Goal: Information Seeking & Learning: Learn about a topic

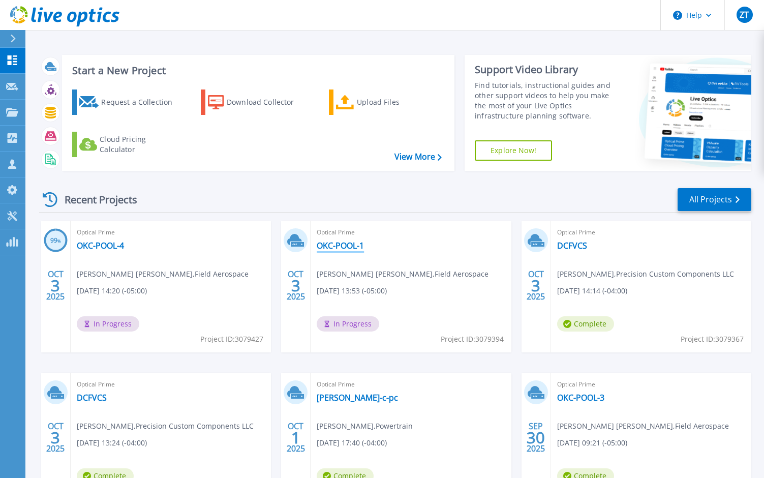
click at [339, 247] on link "OKC-POOL-1" at bounding box center [340, 245] width 47 height 10
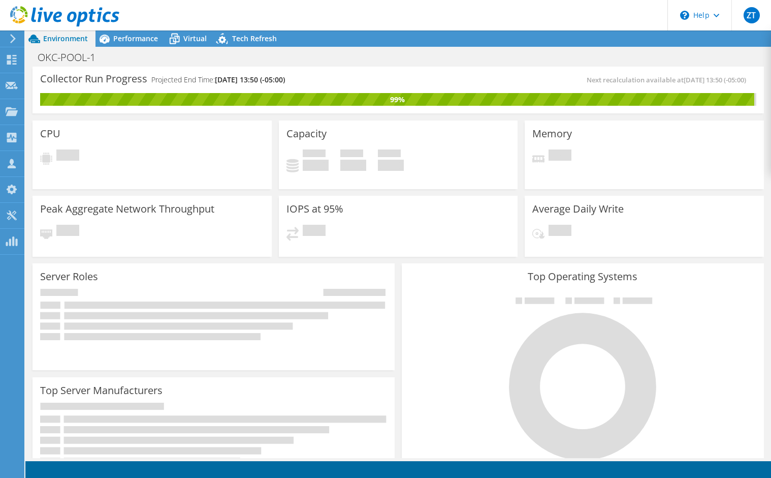
click at [393, 268] on div "Server Roles Physical Servers represent bare metal servers that were targets of…" at bounding box center [213, 317] width 369 height 114
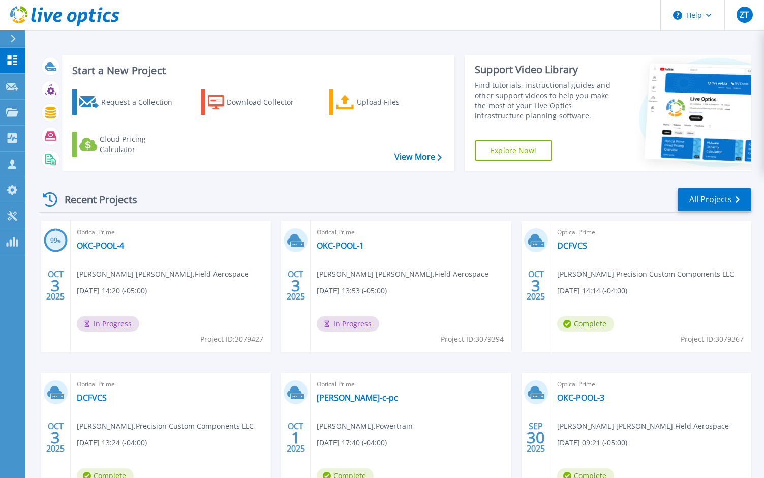
click at [274, 199] on div "Recent Projects All Projects" at bounding box center [395, 199] width 712 height 25
click at [249, 203] on div "Recent Projects All Projects" at bounding box center [395, 199] width 712 height 25
click at [108, 244] on link "OKC-POOL-4" at bounding box center [100, 245] width 47 height 10
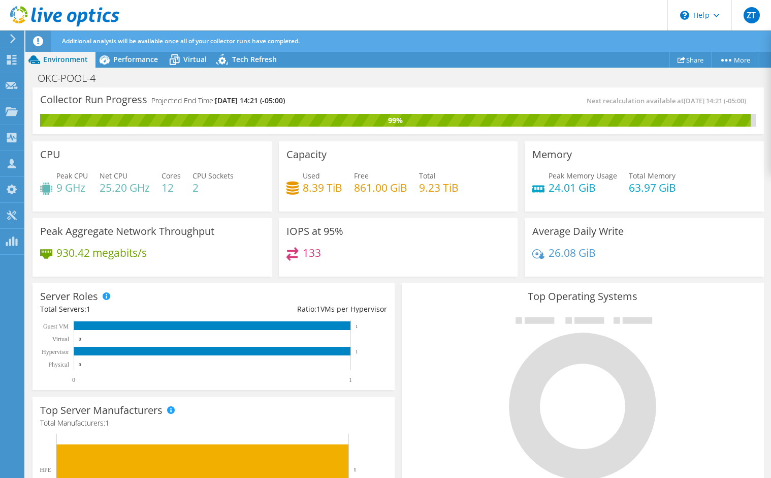
click at [402, 286] on div "Top Operating Systems Windows Linux VMware" at bounding box center [583, 404] width 362 height 243
click at [61, 59] on span "Environment" at bounding box center [65, 59] width 45 height 10
click at [59, 56] on span "Environment" at bounding box center [65, 59] width 45 height 10
click at [15, 63] on icon at bounding box center [12, 60] width 12 height 10
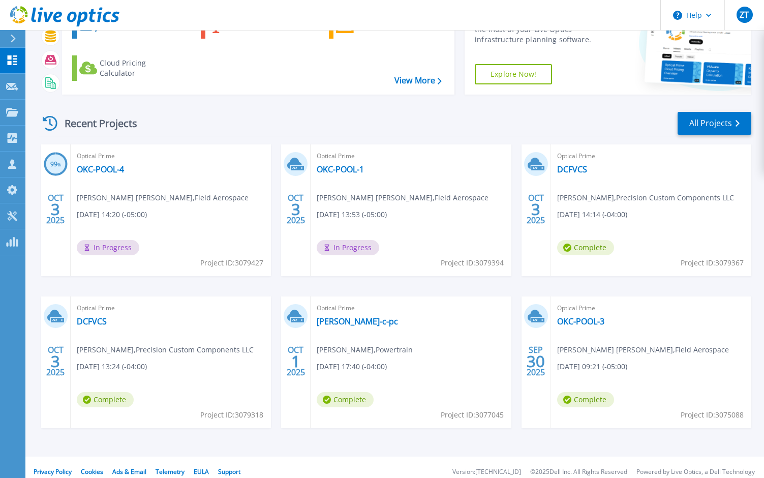
scroll to position [85, 0]
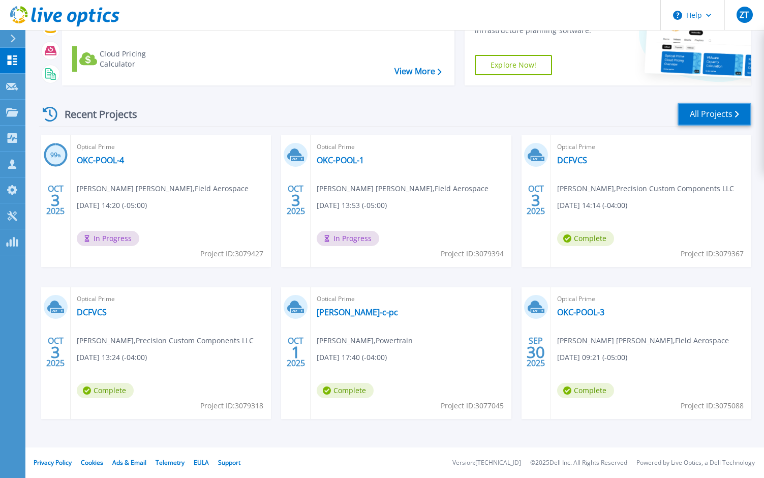
click at [715, 114] on link "All Projects" at bounding box center [714, 114] width 74 height 23
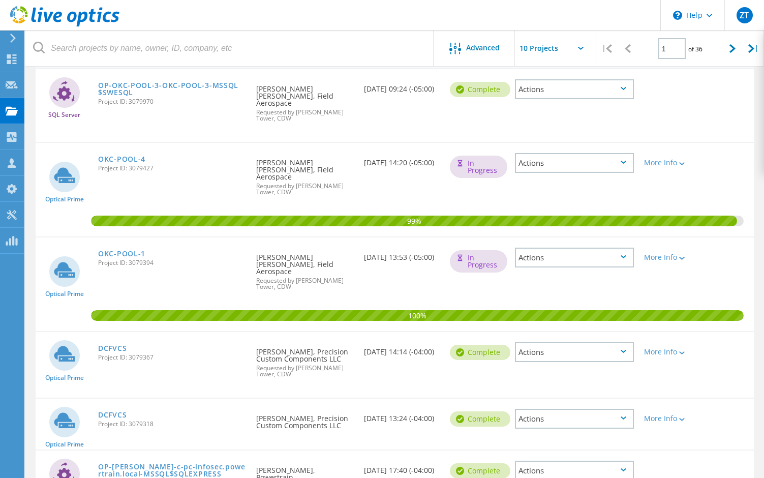
scroll to position [47, 0]
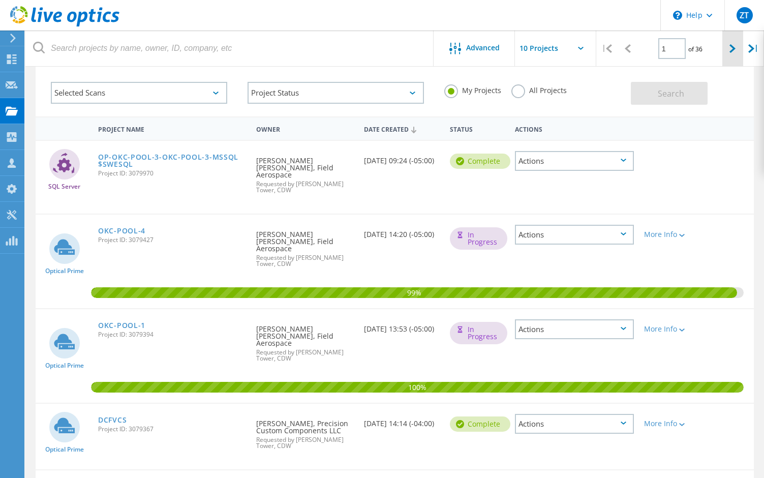
click at [724, 53] on div at bounding box center [732, 48] width 21 height 36
type input "2"
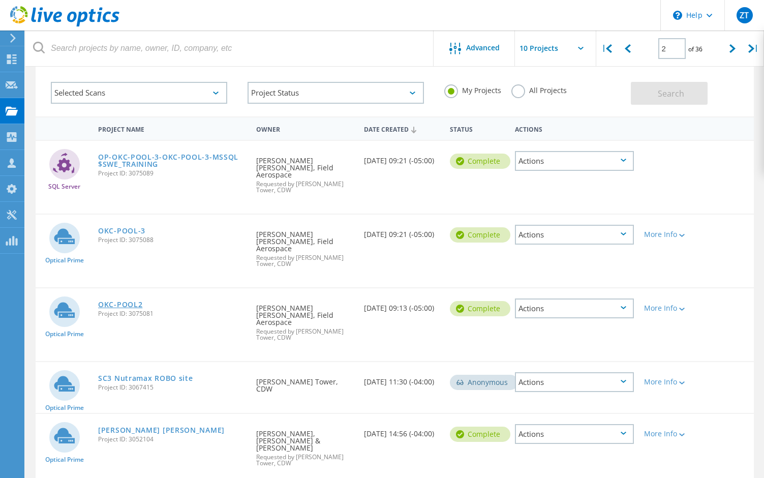
click at [116, 301] on link "OKC-POOL2" at bounding box center [120, 304] width 44 height 7
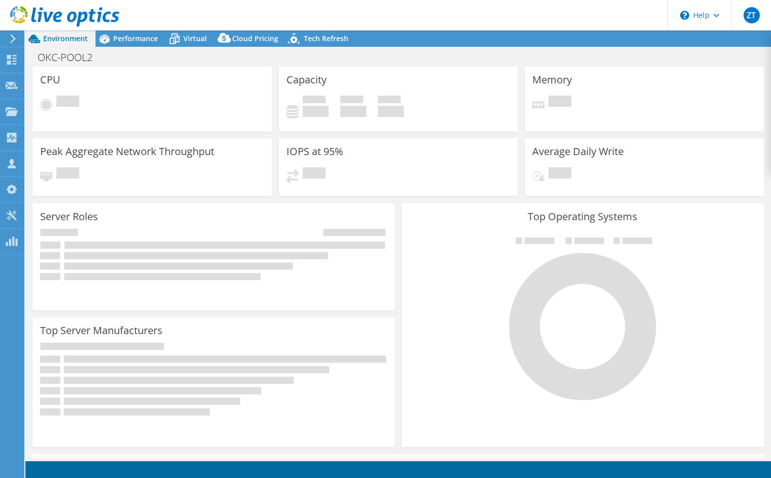
select select "USD"
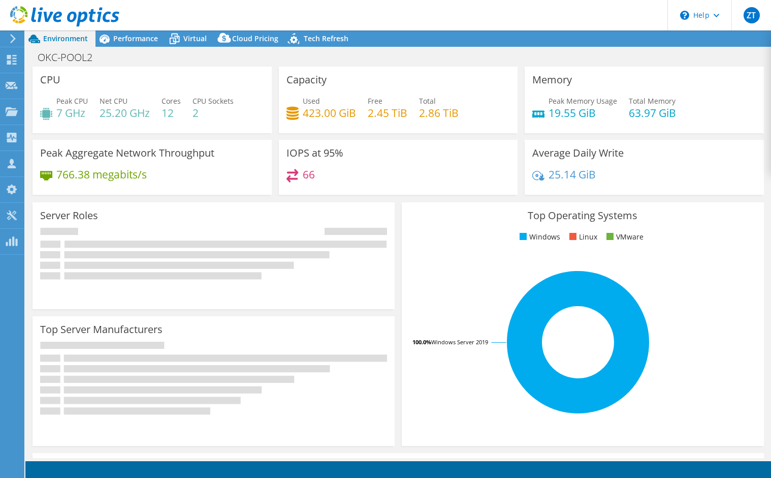
click at [398, 218] on div "Top Operating Systems Windows Linux VMware 100.0% Windows Server 2019" at bounding box center [582, 324] width 369 height 251
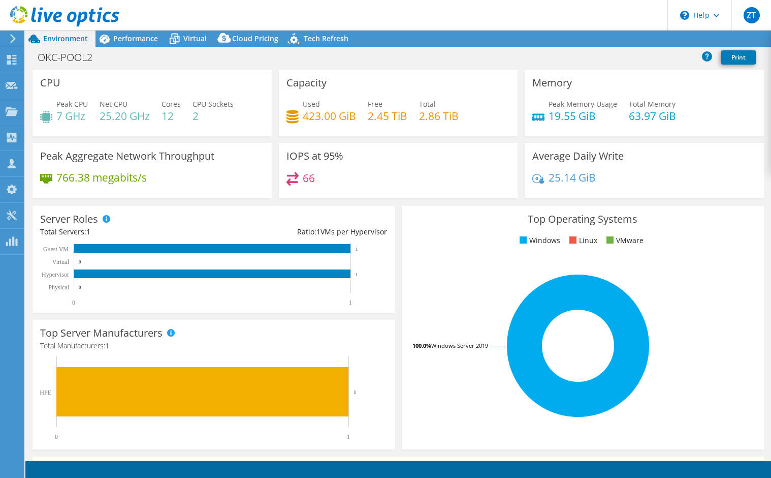
click at [398, 217] on div "Top Operating Systems Windows Linux VMware 100.0% Windows Server 2019" at bounding box center [582, 327] width 369 height 251
drag, startPoint x: 391, startPoint y: 220, endPoint x: 363, endPoint y: 222, distance: 27.5
click at [391, 220] on div "Server Roles Physical Servers represent bare metal servers that were targets of…" at bounding box center [213, 259] width 369 height 114
click at [398, 218] on div "Top Operating Systems Windows Linux VMware 100.0% Windows Server 2019" at bounding box center [582, 327] width 369 height 251
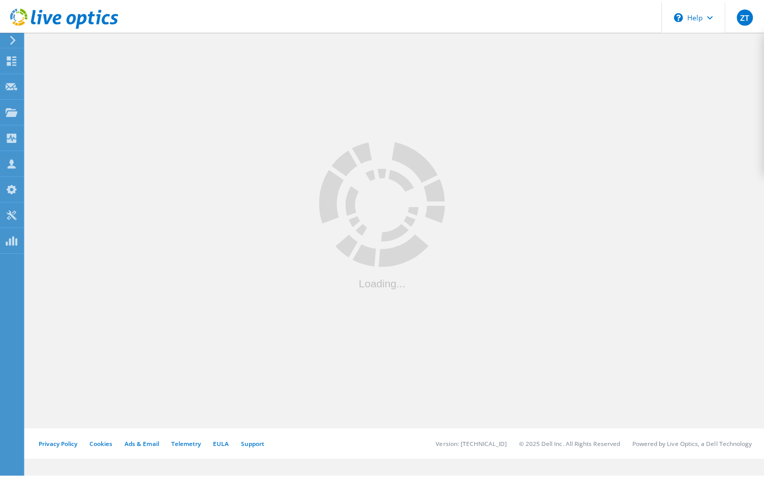
scroll to position [47, 0]
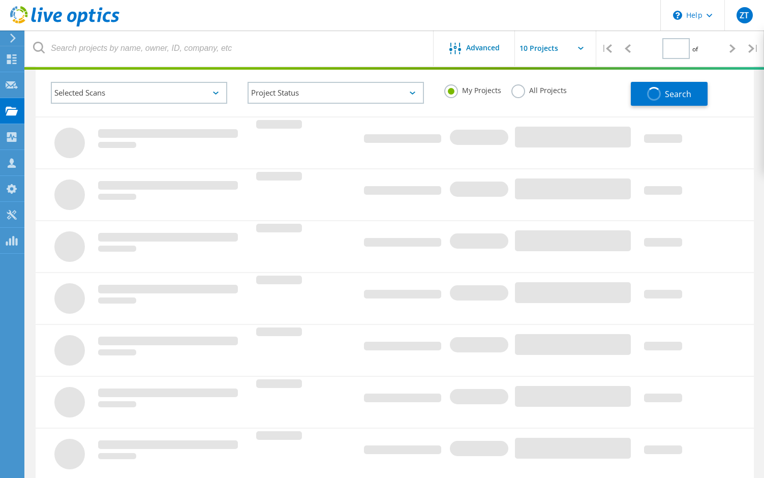
type input "2"
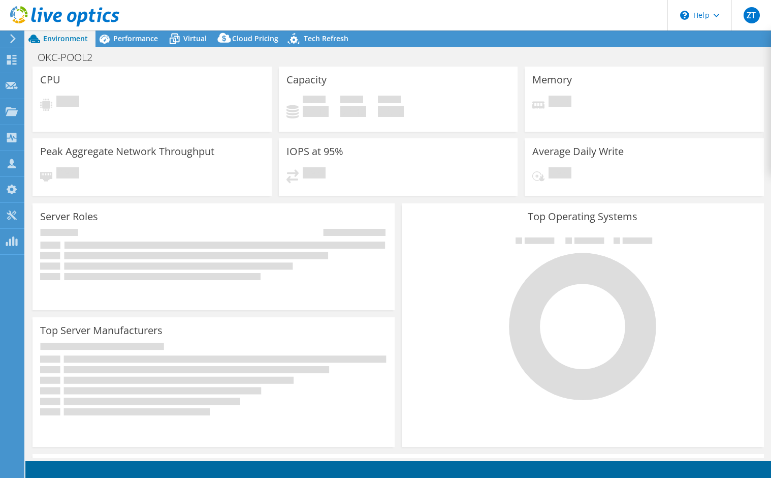
select select "USD"
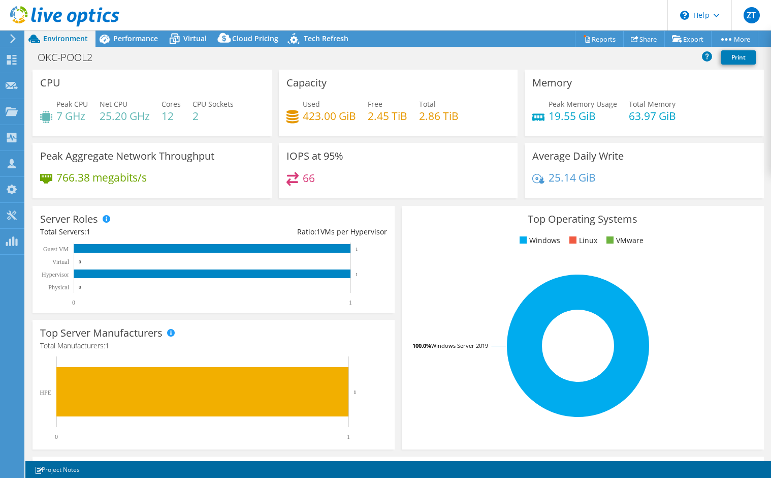
click at [398, 203] on div "Top Operating Systems Windows Linux VMware 100.0% Windows Server 2019" at bounding box center [582, 327] width 369 height 251
click at [392, 204] on div "Server Roles Physical Servers represent bare metal servers that were targets of…" at bounding box center [213, 259] width 369 height 114
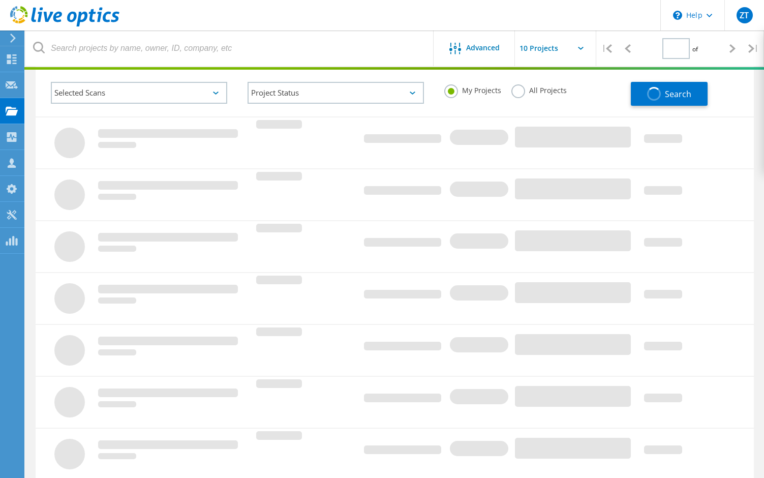
type input "2"
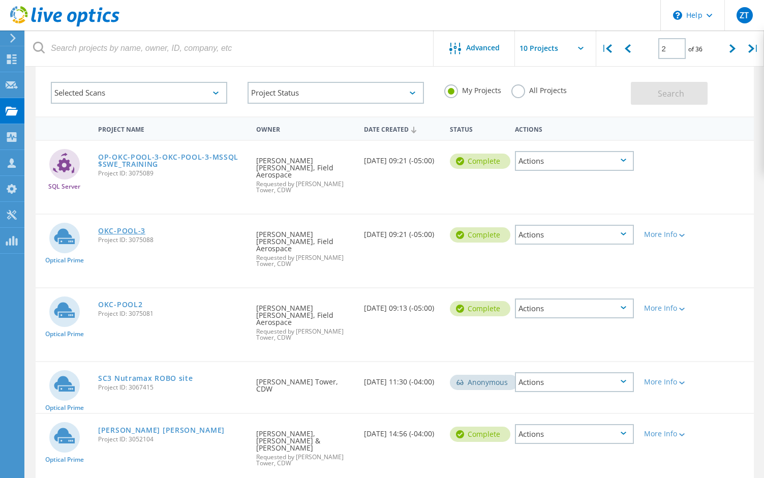
click at [120, 227] on link "OKC-POOL-3" at bounding box center [121, 230] width 47 height 7
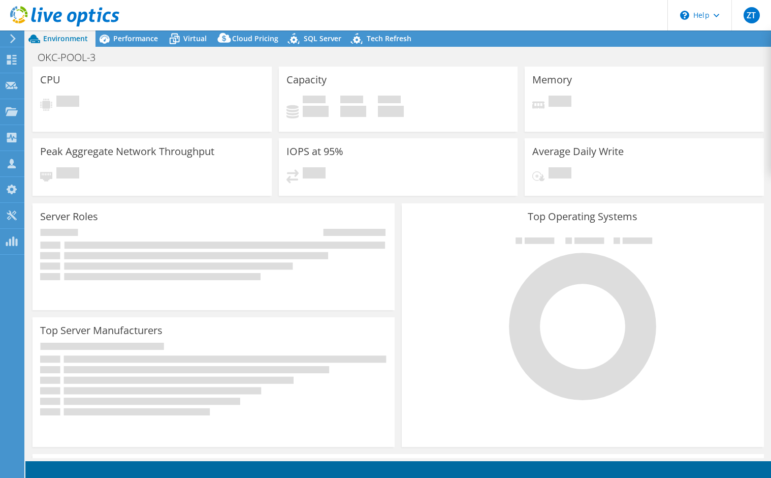
select select "USD"
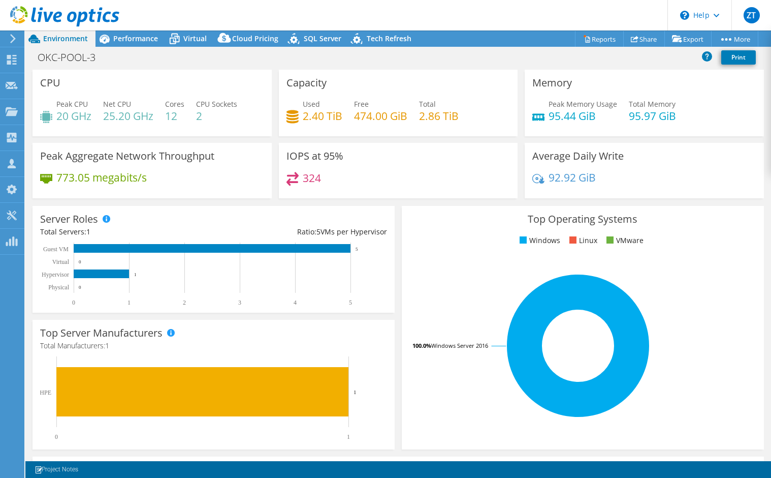
click at [56, 39] on span "Environment" at bounding box center [65, 39] width 45 height 10
click at [26, 63] on div "Dashboard" at bounding box center [48, 59] width 48 height 25
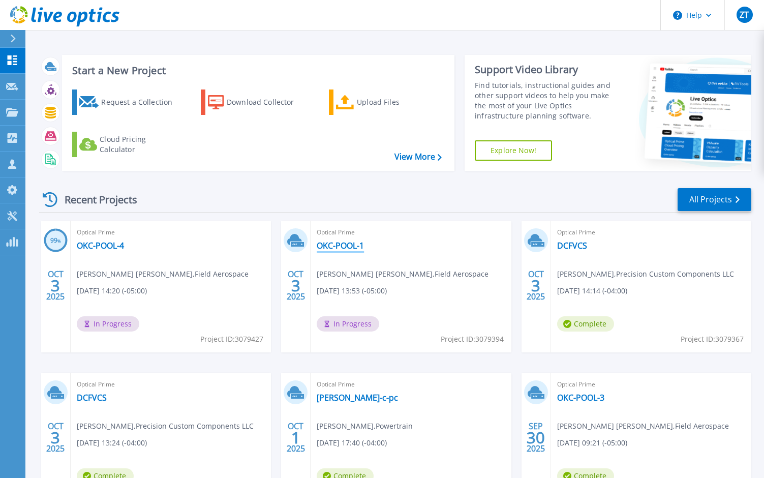
click at [345, 243] on link "OKC-POOL-1" at bounding box center [340, 245] width 47 height 10
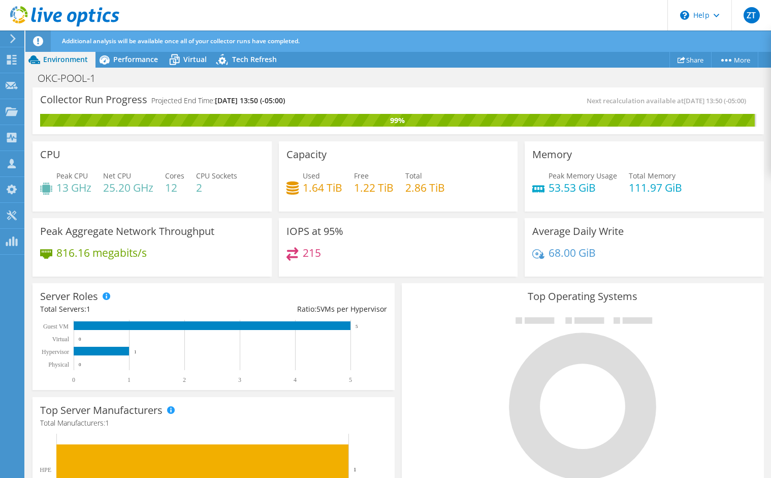
click at [390, 286] on div "Server Roles Physical Servers represent bare metal servers that were targets of…" at bounding box center [214, 336] width 362 height 107
click at [398, 290] on div "Top Operating Systems Windows Linux VMware" at bounding box center [582, 404] width 369 height 251
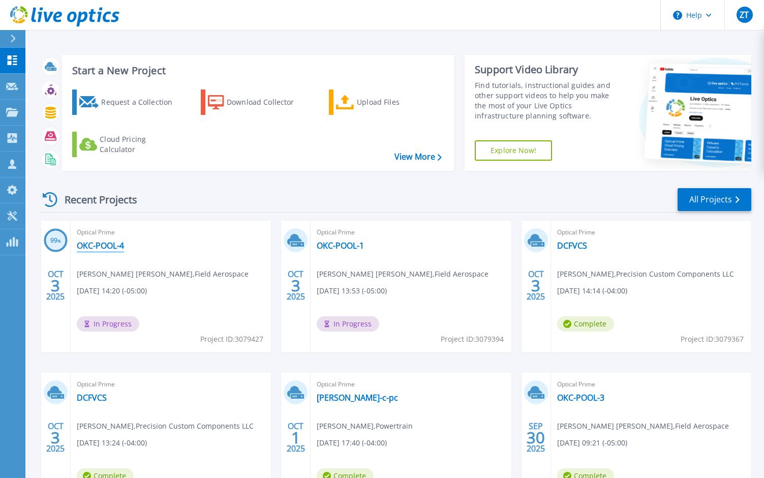
click at [95, 247] on link "OKC-POOL-4" at bounding box center [100, 245] width 47 height 10
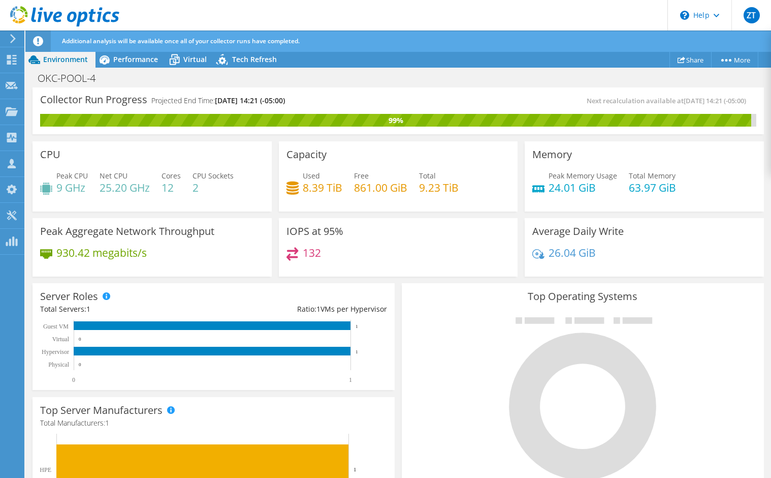
scroll to position [102, 0]
drag, startPoint x: 237, startPoint y: 275, endPoint x: 198, endPoint y: 276, distance: 39.2
click at [198, 276] on div "Peak Aggregate Network Throughput 930.42 megabits/s" at bounding box center [152, 247] width 246 height 66
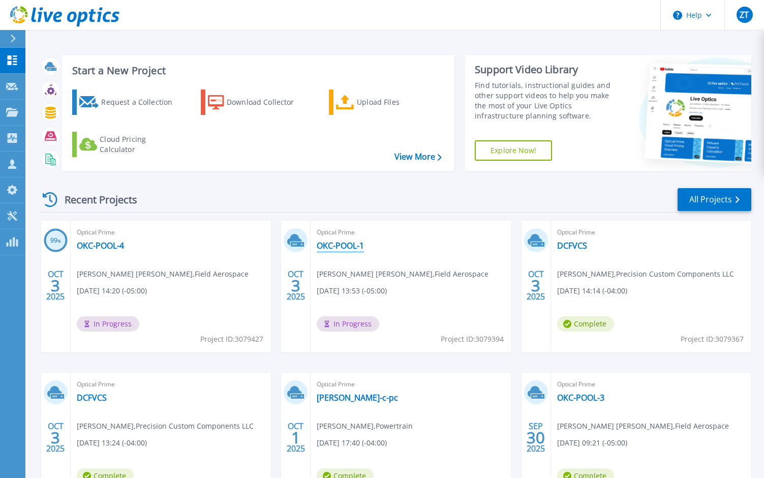
click at [338, 244] on link "OKC-POOL-1" at bounding box center [340, 245] width 47 height 10
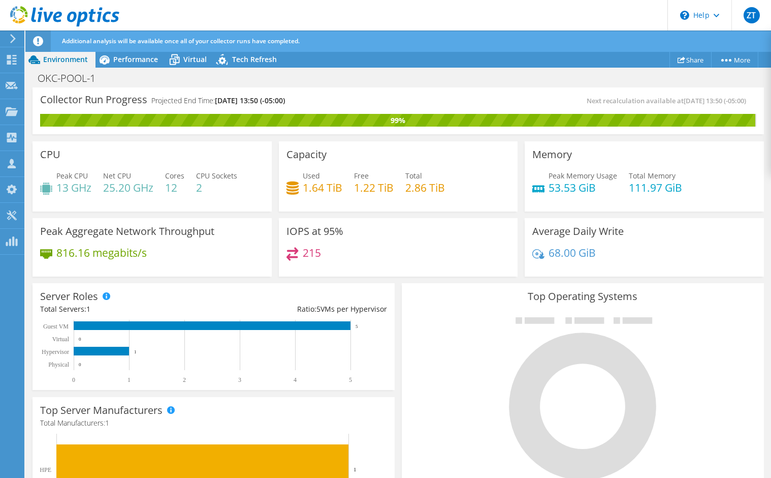
click at [199, 277] on div "Peak Aggregate Network Throughput 816.16 megabits/s" at bounding box center [152, 247] width 246 height 66
click at [66, 65] on div "Environment" at bounding box center [60, 59] width 70 height 16
click at [71, 60] on span "Environment" at bounding box center [65, 59] width 45 height 10
click at [272, 279] on div "Server Roles Physical Servers represent bare metal servers that were targets of…" at bounding box center [213, 336] width 369 height 114
click at [12, 62] on icon at bounding box center [12, 60] width 12 height 10
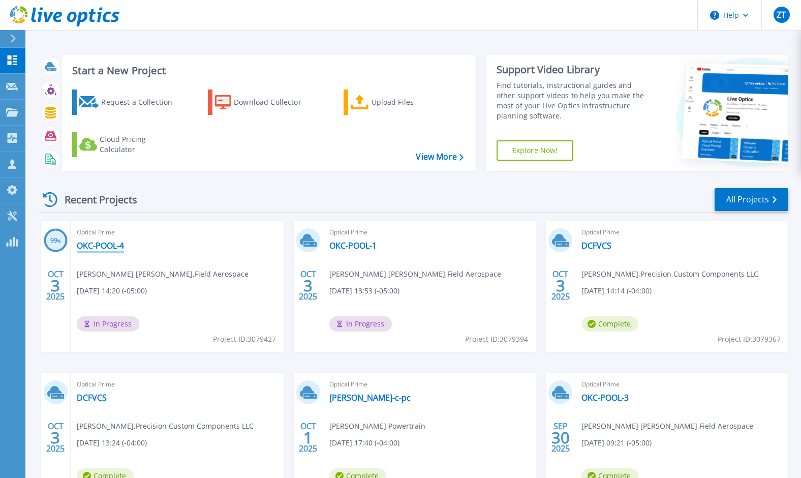
click at [115, 245] on link "OKC-POOL-4" at bounding box center [100, 245] width 47 height 10
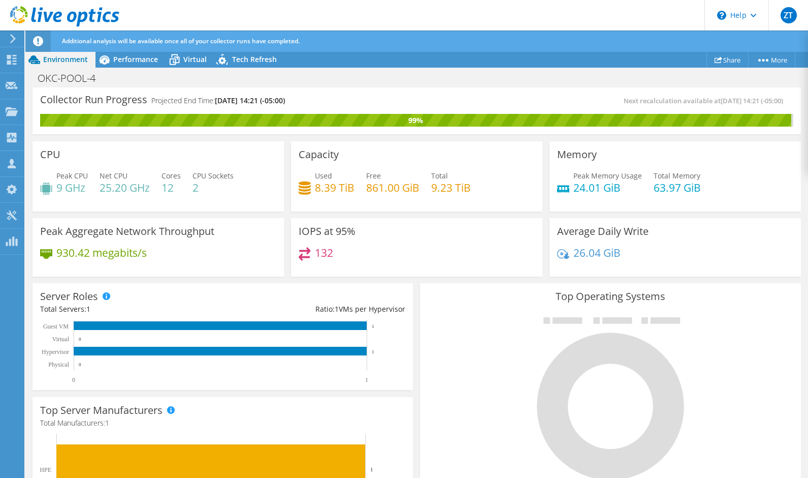
click at [63, 61] on span "Environment" at bounding box center [65, 59] width 45 height 10
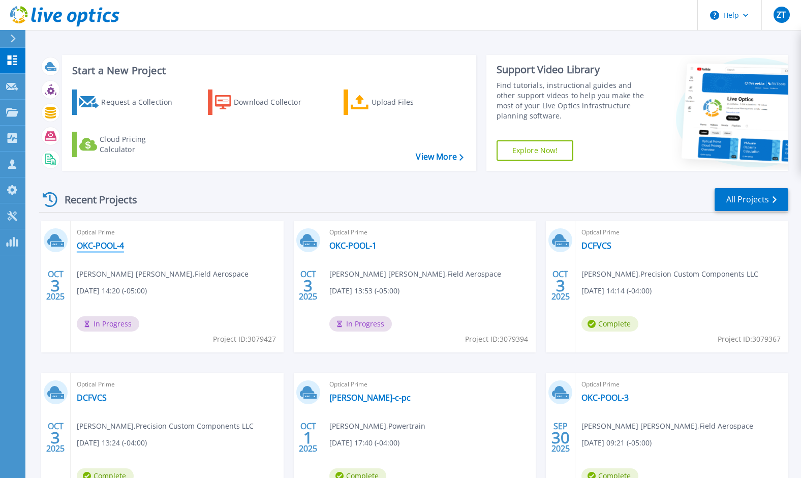
click at [107, 247] on link "OKC-POOL-4" at bounding box center [100, 245] width 47 height 10
click at [354, 251] on div "Optical Prime OKC-POOL-1 [PERSON_NAME] [PERSON_NAME] , Field Aerospace [DATE] 1…" at bounding box center [429, 287] width 213 height 132
click at [354, 248] on link "OKC-POOL-1" at bounding box center [352, 245] width 47 height 10
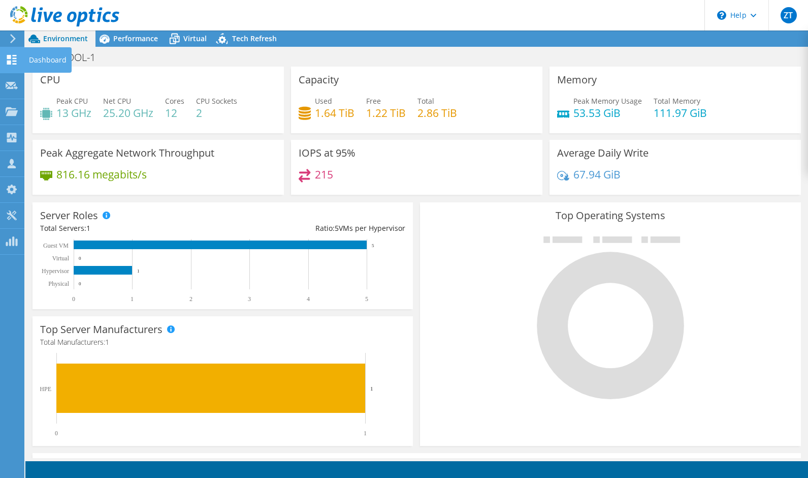
click at [8, 66] on div at bounding box center [12, 60] width 12 height 11
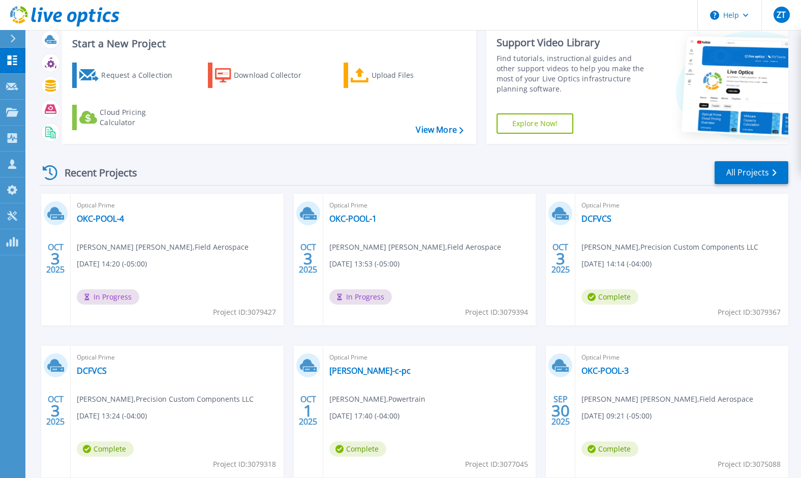
scroll to position [51, 0]
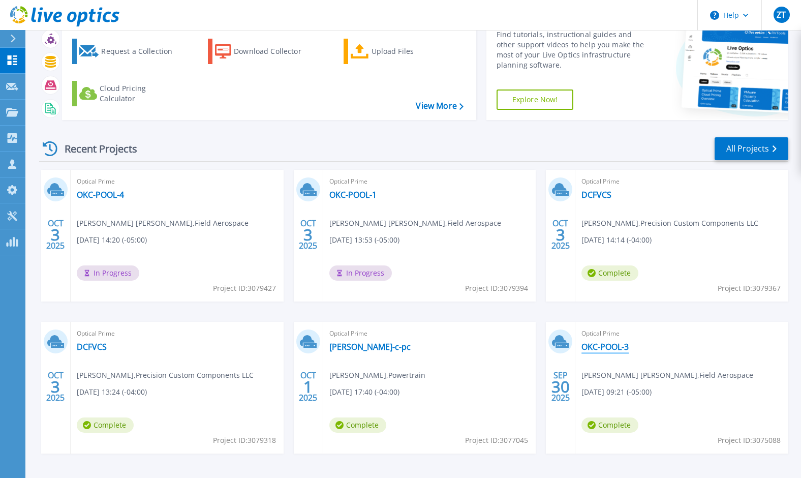
click at [612, 344] on link "OKC-POOL-3" at bounding box center [604, 346] width 47 height 10
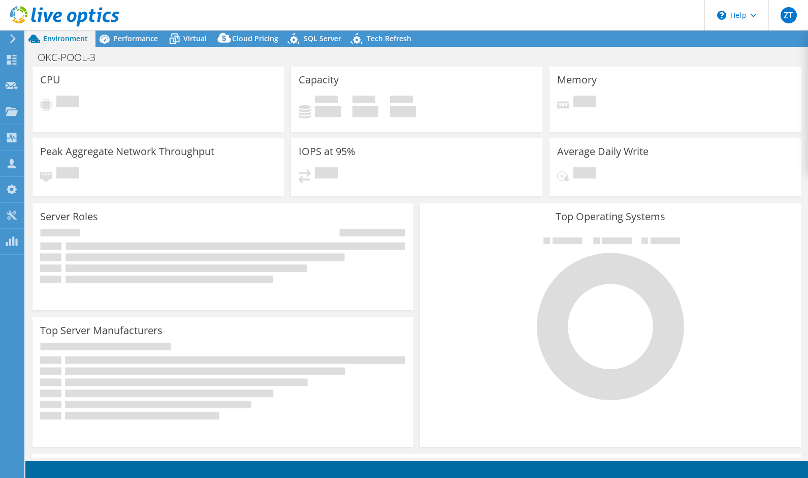
select select "USD"
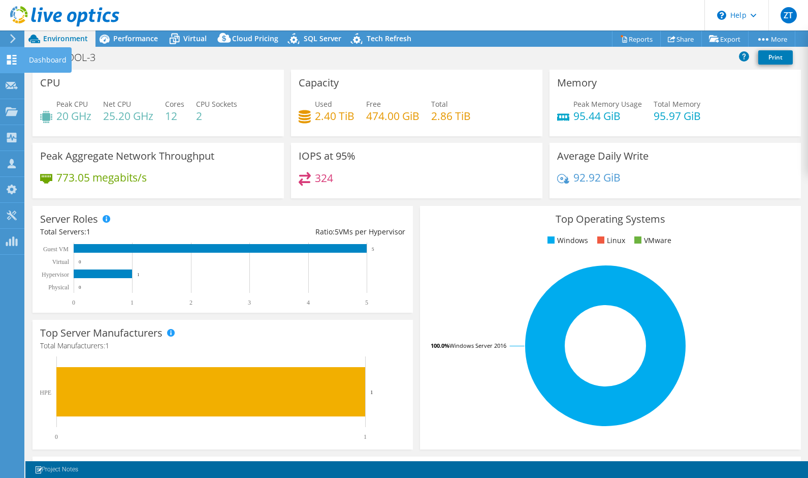
click at [17, 58] on icon at bounding box center [12, 60] width 12 height 10
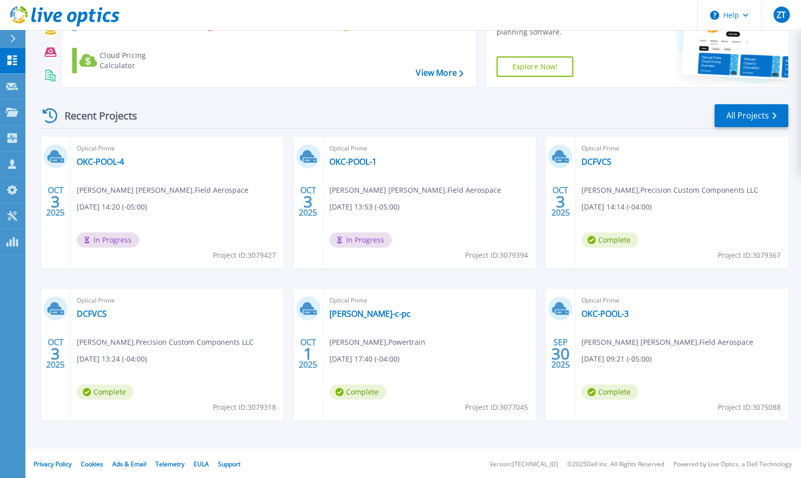
scroll to position [85, 0]
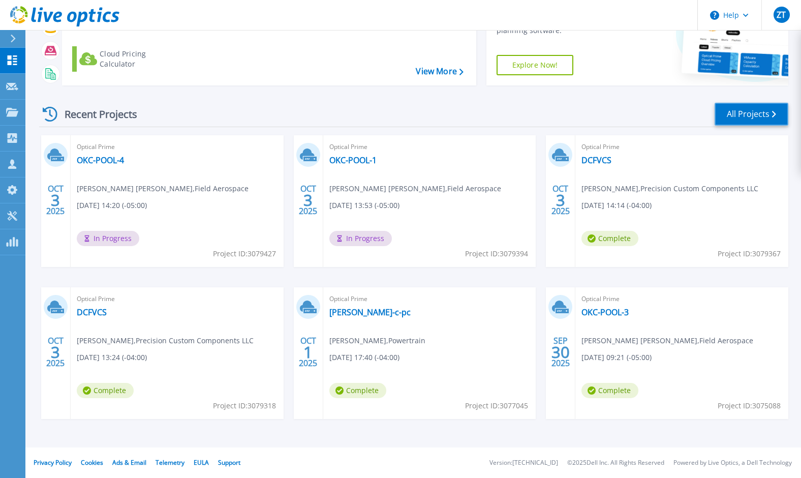
click at [755, 111] on link "All Projects" at bounding box center [751, 114] width 74 height 23
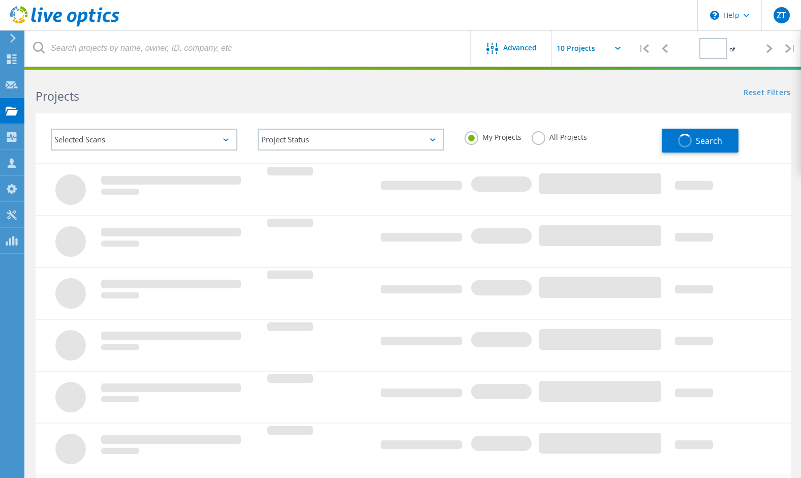
type input "2"
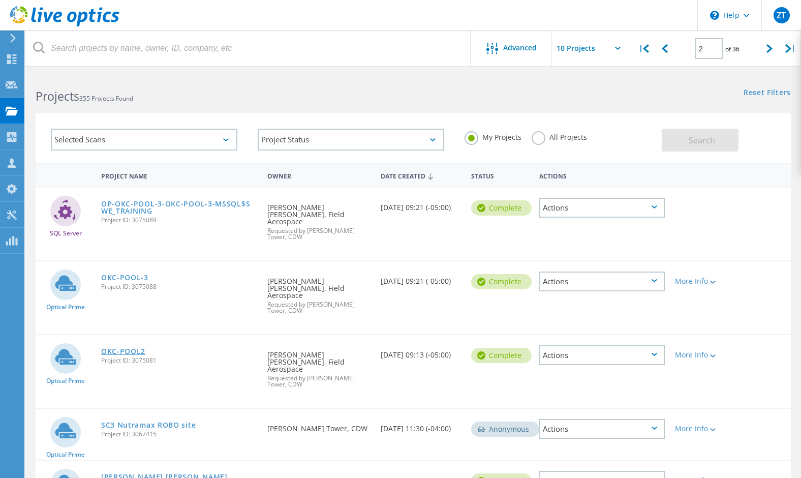
click at [129, 348] on link "OKC-POOL2" at bounding box center [123, 351] width 44 height 7
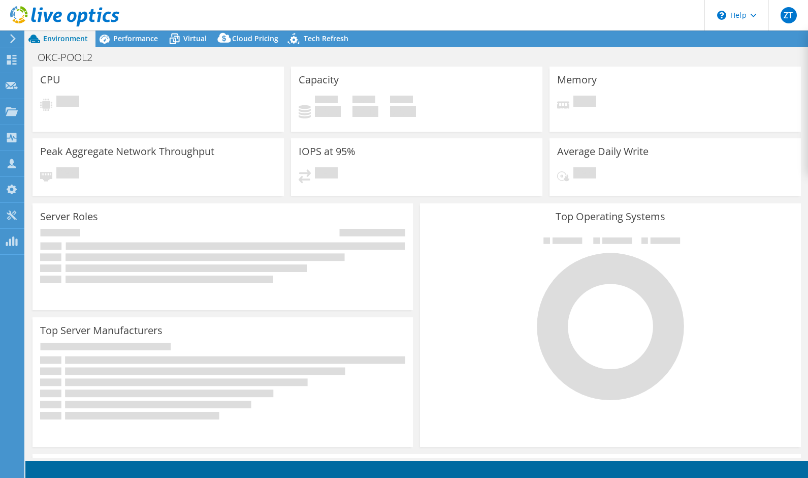
select select "USD"
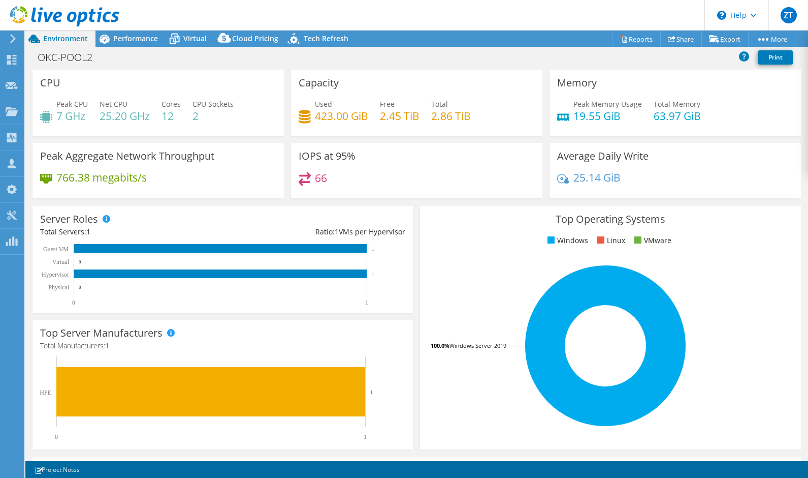
click at [712, 272] on rect at bounding box center [606, 346] width 356 height 178
click at [12, 61] on icon at bounding box center [12, 60] width 12 height 10
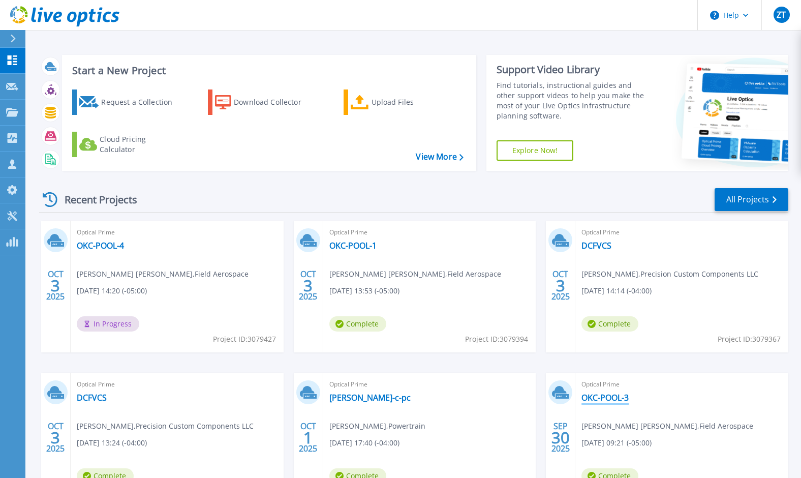
click at [602, 402] on link "OKC-POOL-3" at bounding box center [604, 397] width 47 height 10
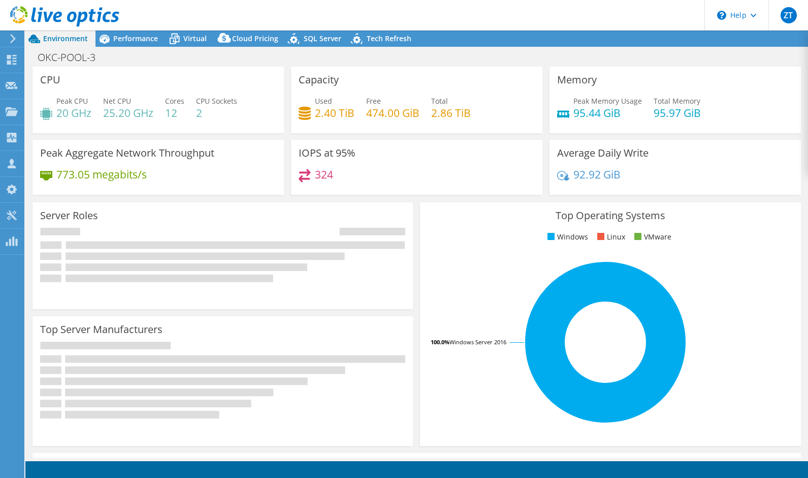
select select "USD"
